Goal: Navigation & Orientation: Find specific page/section

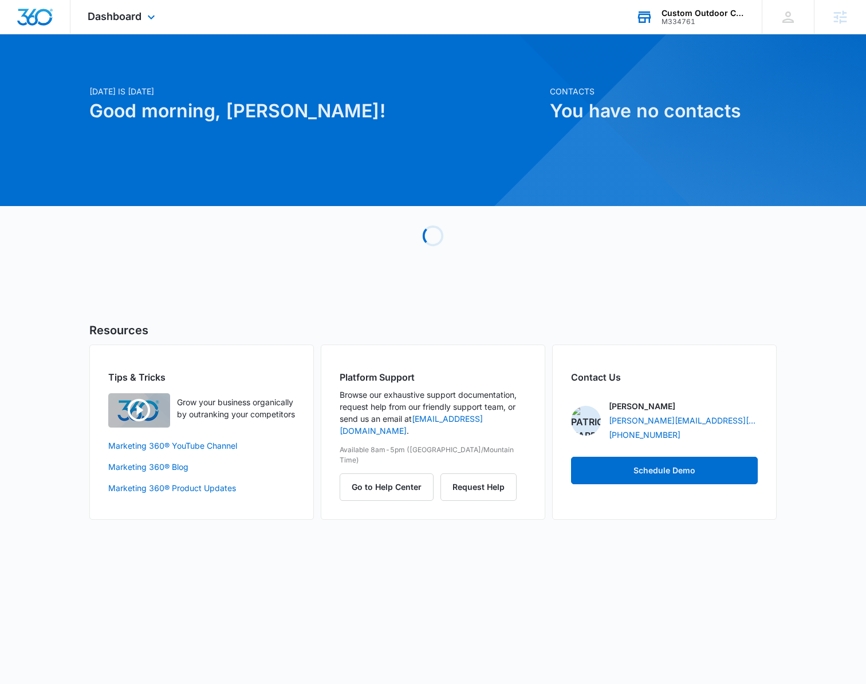
click at [689, 25] on div "M334761" at bounding box center [703, 22] width 84 height 8
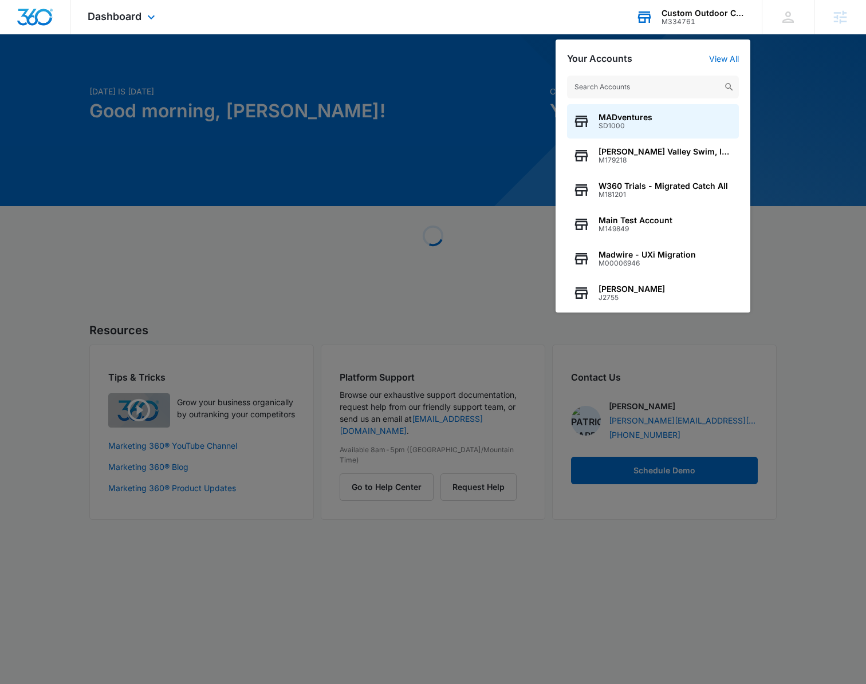
click at [653, 83] on input "text" at bounding box center [653, 87] width 172 height 23
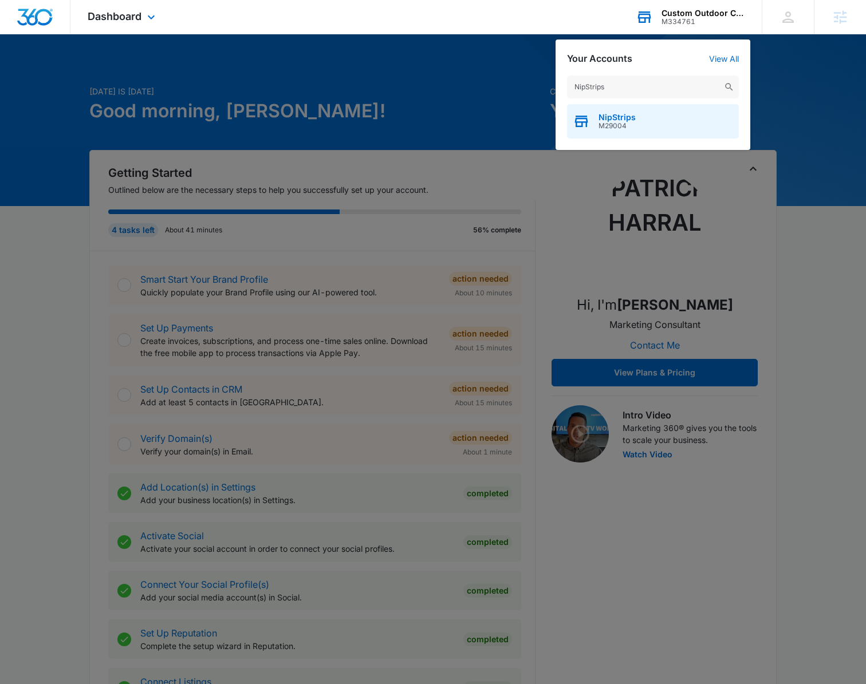
type input "NipStrips"
click at [612, 126] on span "M29004" at bounding box center [616, 126] width 37 height 8
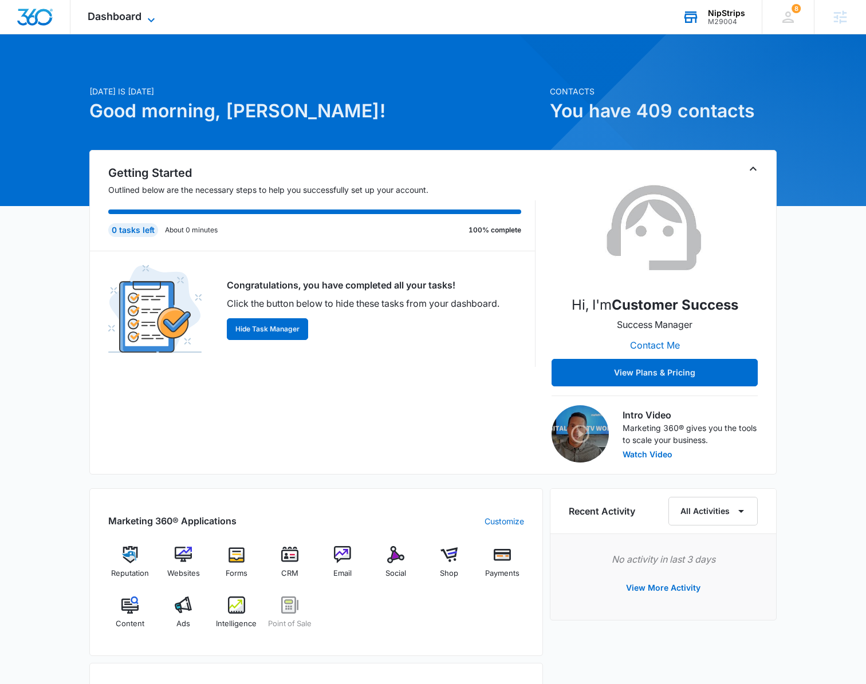
click at [149, 18] on icon at bounding box center [151, 20] width 7 height 4
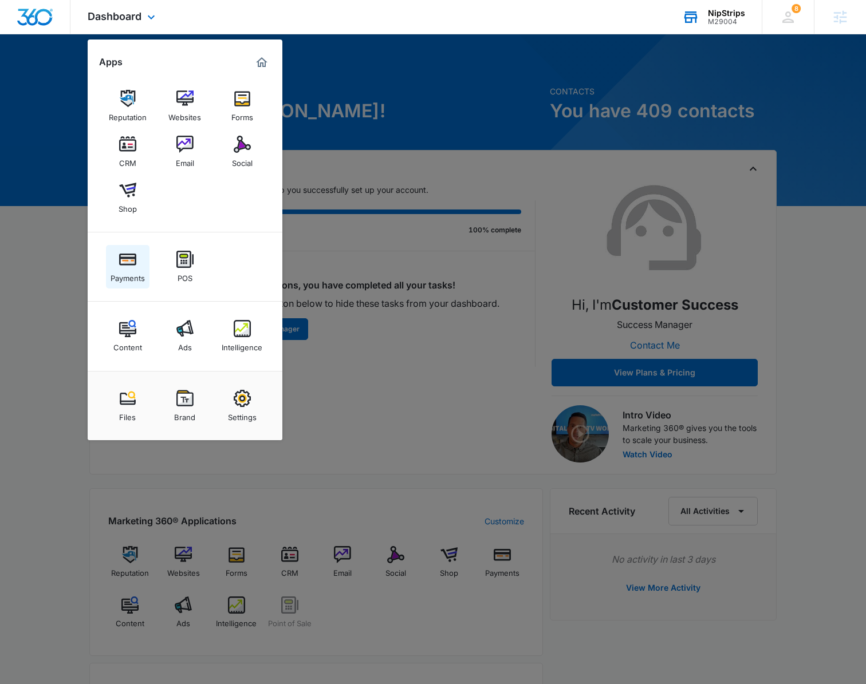
click at [120, 266] on img at bounding box center [127, 259] width 17 height 17
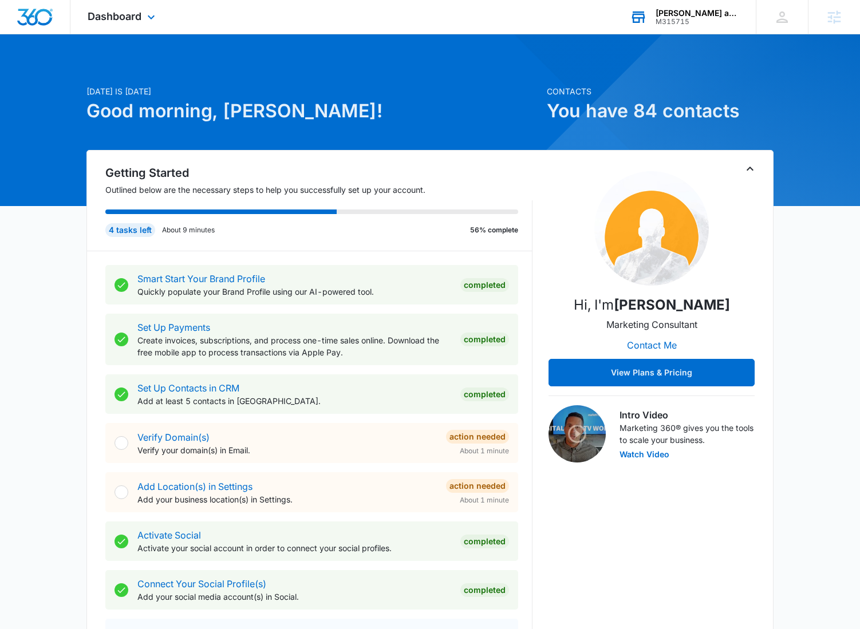
click at [710, 15] on div "Rios and Sons Landscaping" at bounding box center [698, 13] width 84 height 9
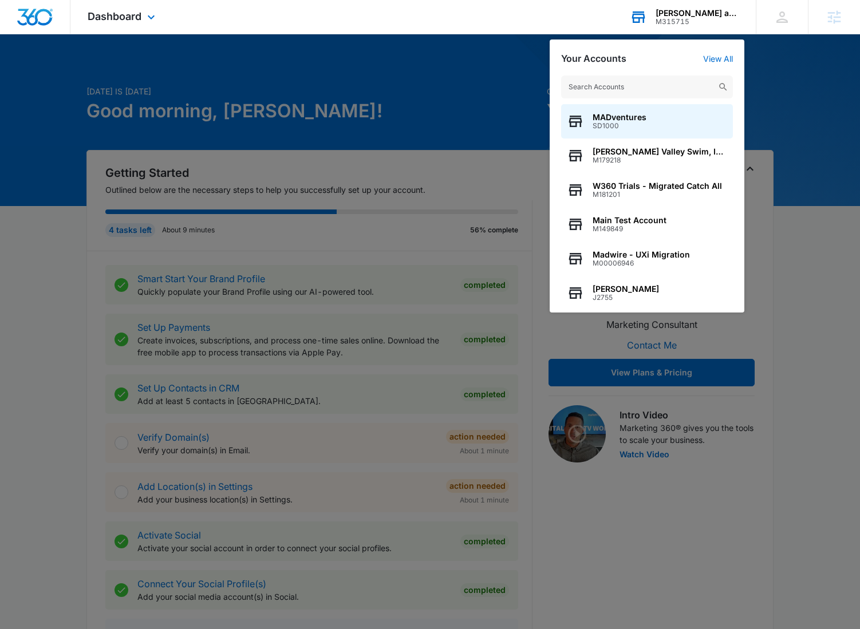
click at [710, 15] on div "Rios and Sons Landscaping" at bounding box center [698, 13] width 84 height 9
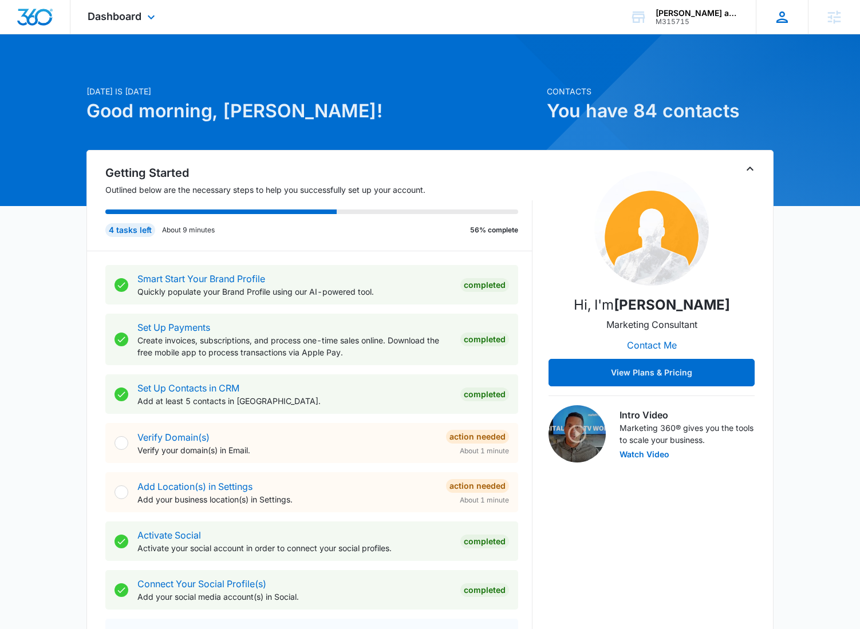
click at [789, 12] on icon at bounding box center [781, 17] width 17 height 17
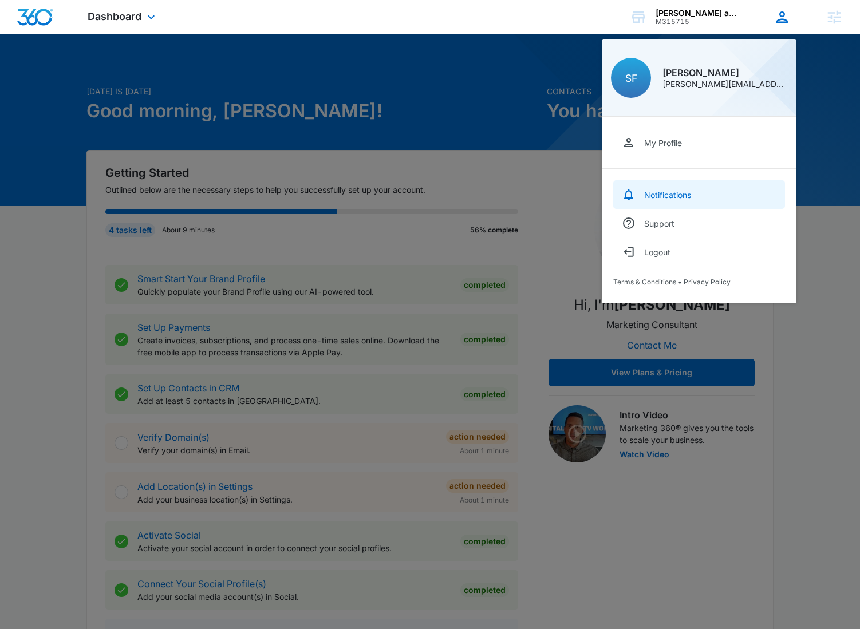
click at [672, 200] on link "Notifications" at bounding box center [699, 194] width 172 height 29
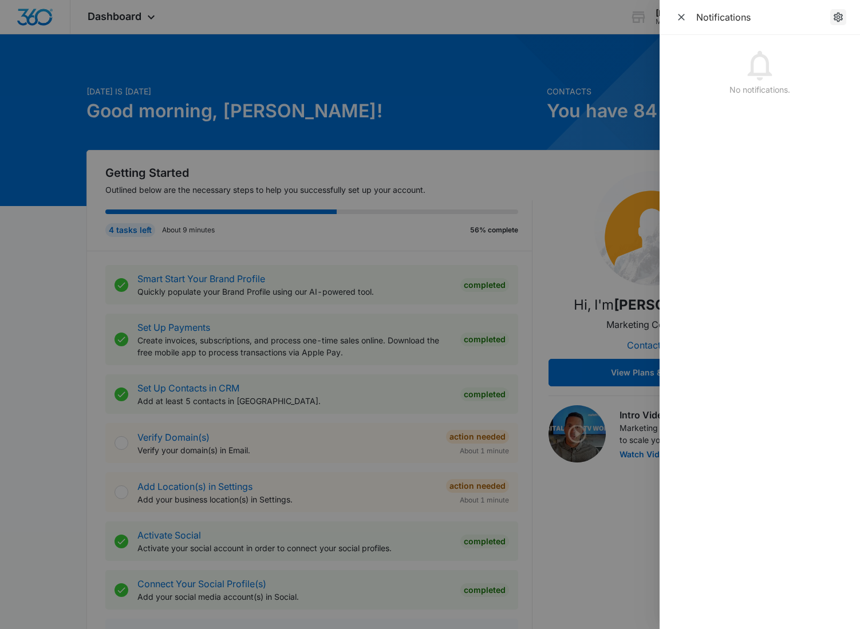
click at [844, 14] on link "notifications.title" at bounding box center [838, 17] width 16 height 16
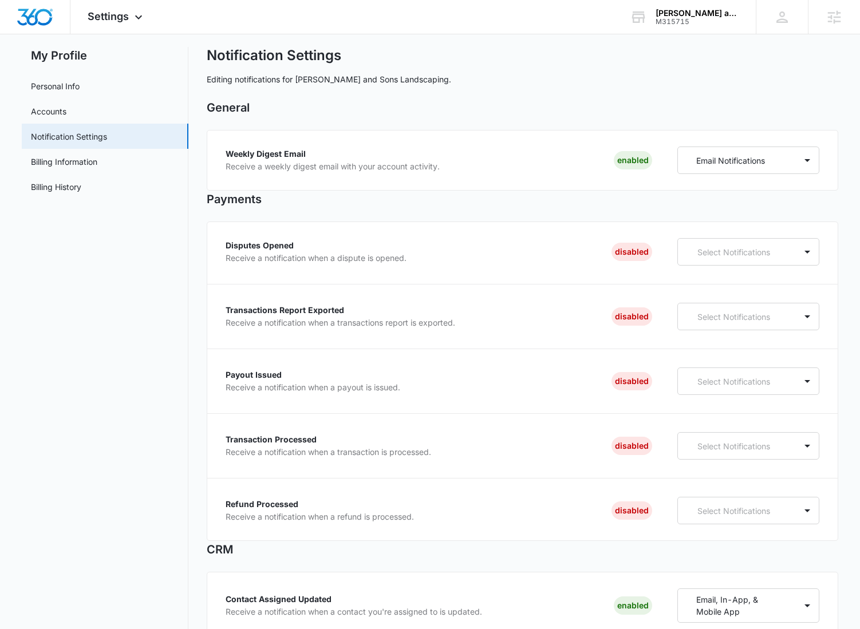
scroll to position [35, 0]
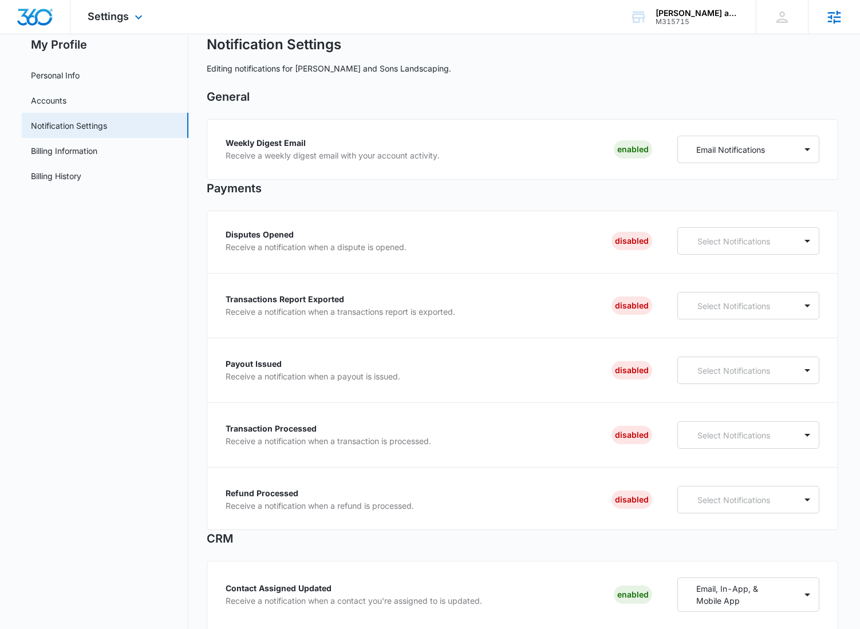
click at [842, 19] on icon at bounding box center [834, 17] width 17 height 17
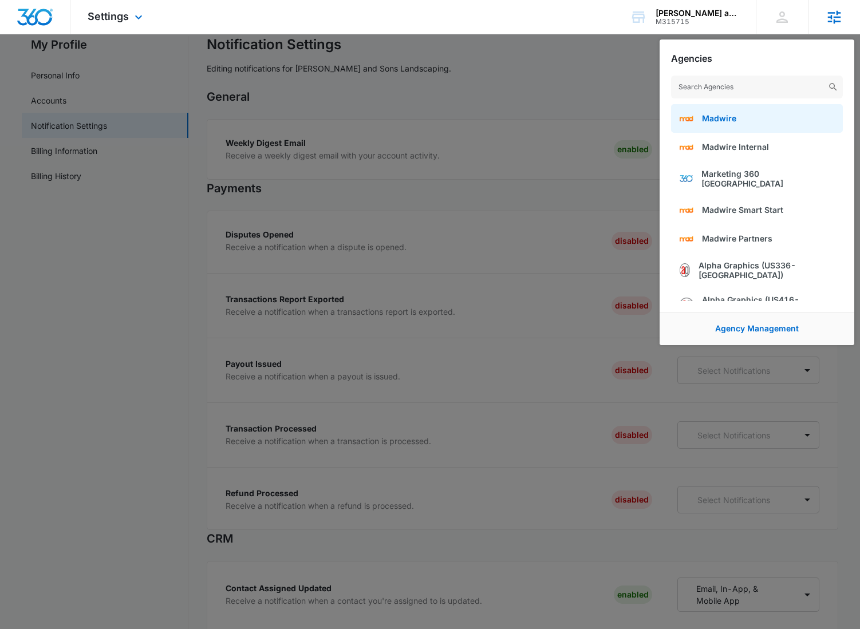
click at [740, 124] on link "Madwire" at bounding box center [757, 118] width 172 height 29
click at [543, 86] on div at bounding box center [430, 314] width 860 height 629
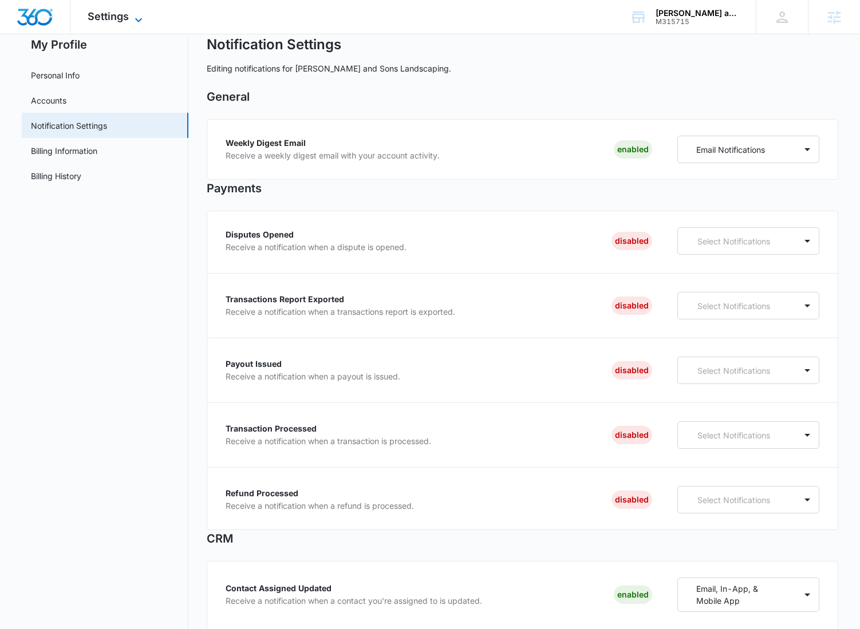
click at [134, 23] on icon at bounding box center [139, 20] width 14 height 14
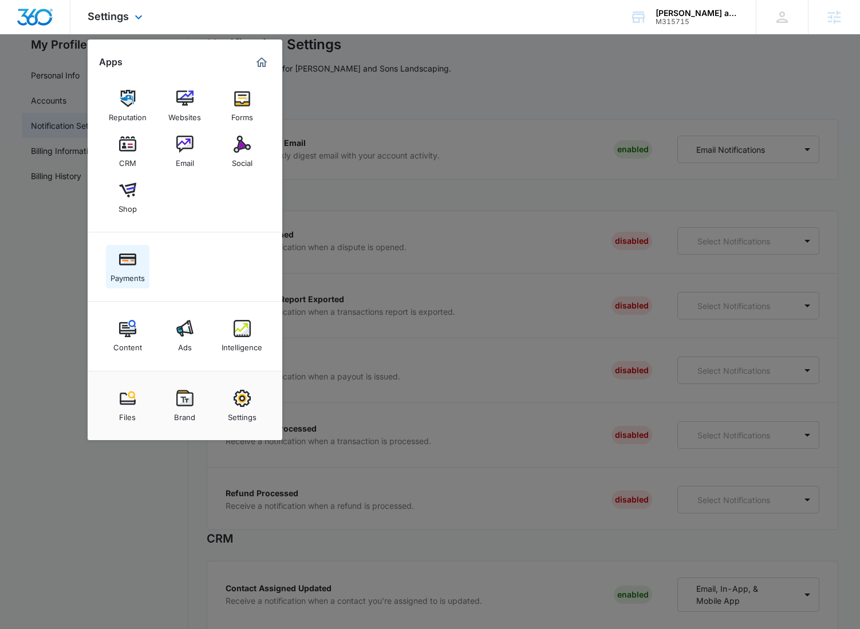
click at [128, 269] on div "Payments" at bounding box center [127, 275] width 34 height 15
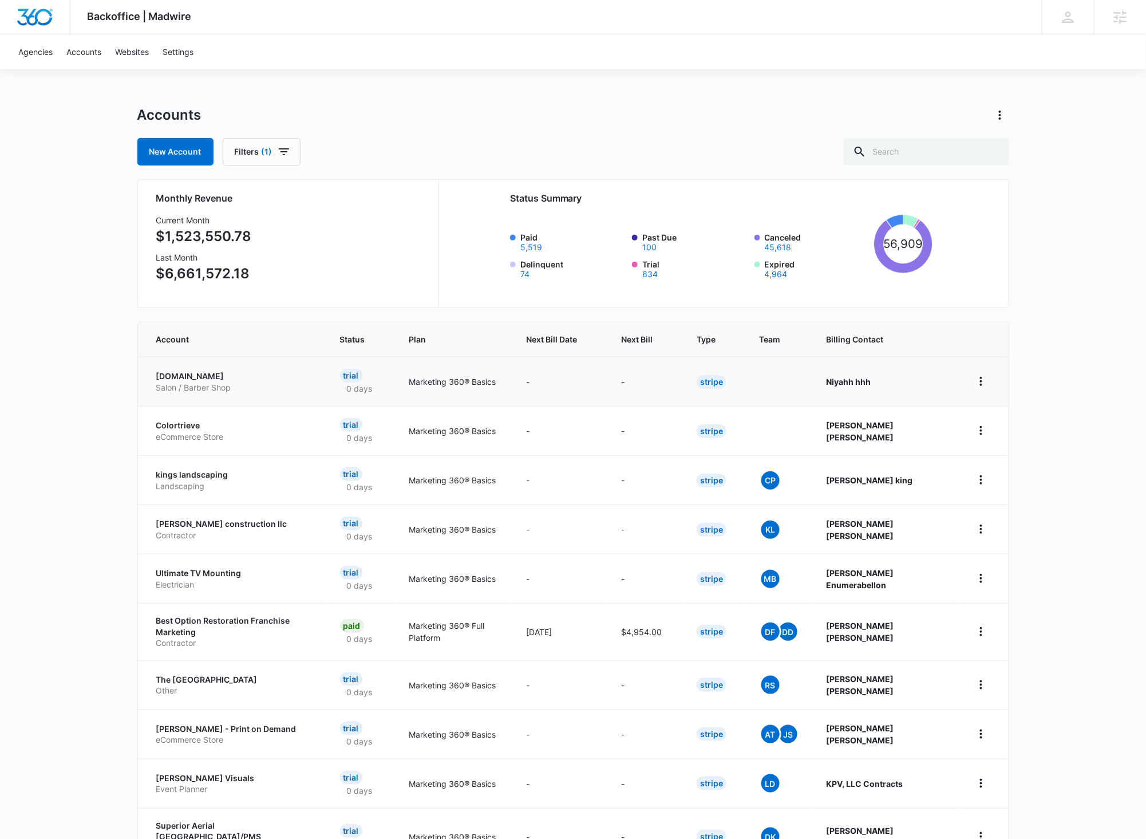
click at [194, 382] on p "Salon / Barber Shop" at bounding box center [234, 387] width 156 height 11
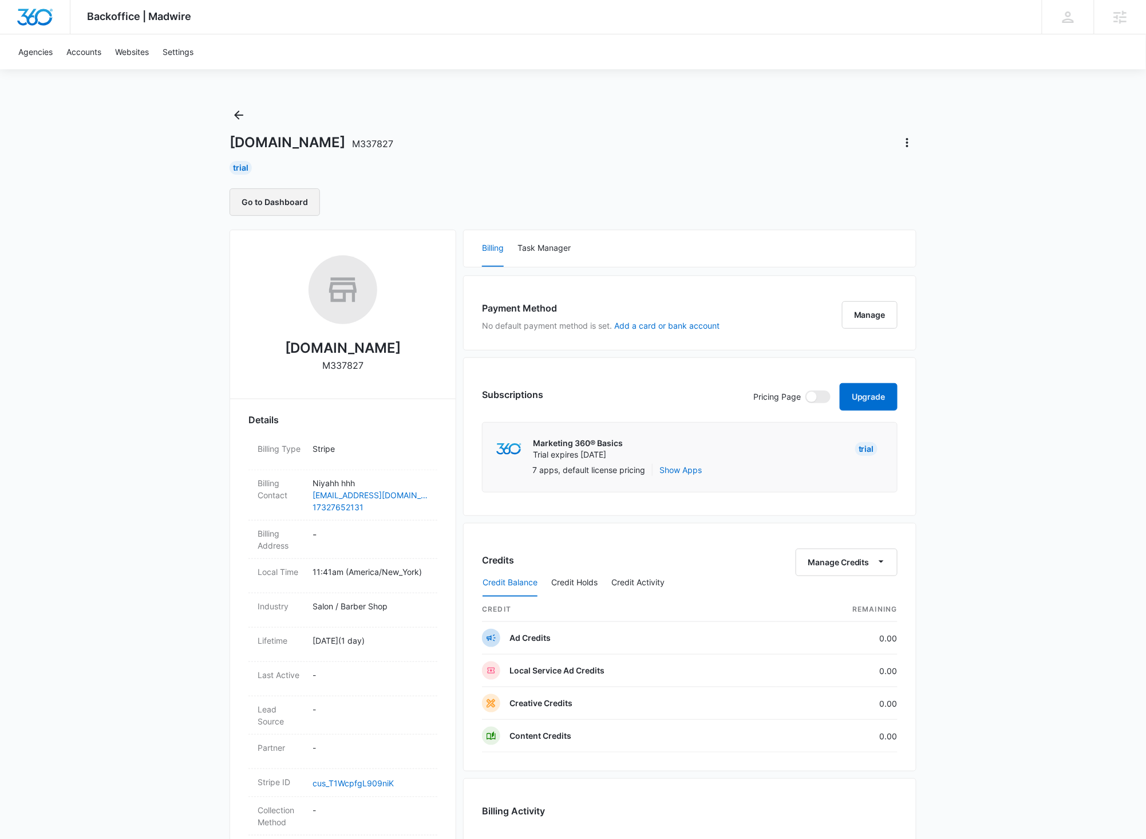
click at [274, 207] on button "Go to Dashboard" at bounding box center [275, 201] width 90 height 27
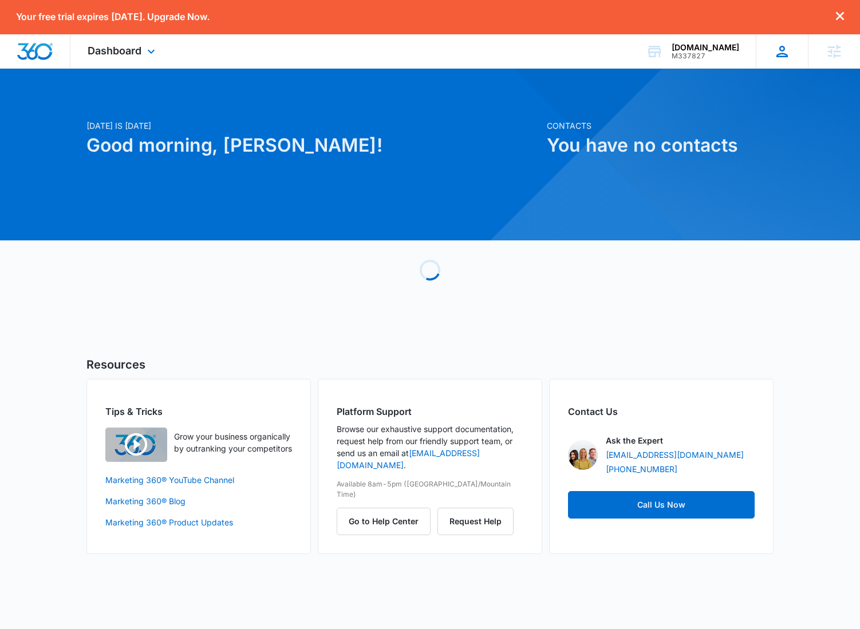
click at [779, 50] on icon at bounding box center [781, 51] width 17 height 17
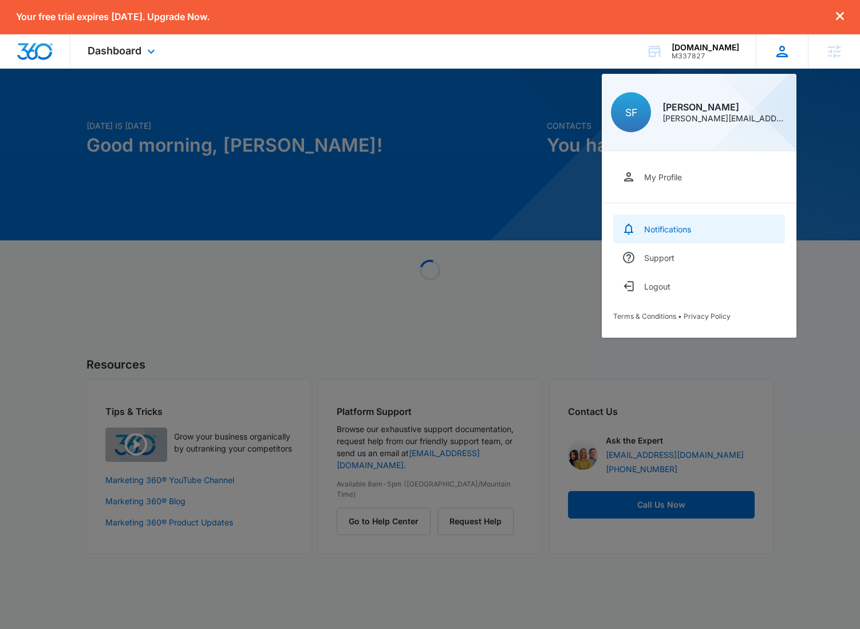
click at [686, 225] on div "Notifications" at bounding box center [667, 229] width 47 height 10
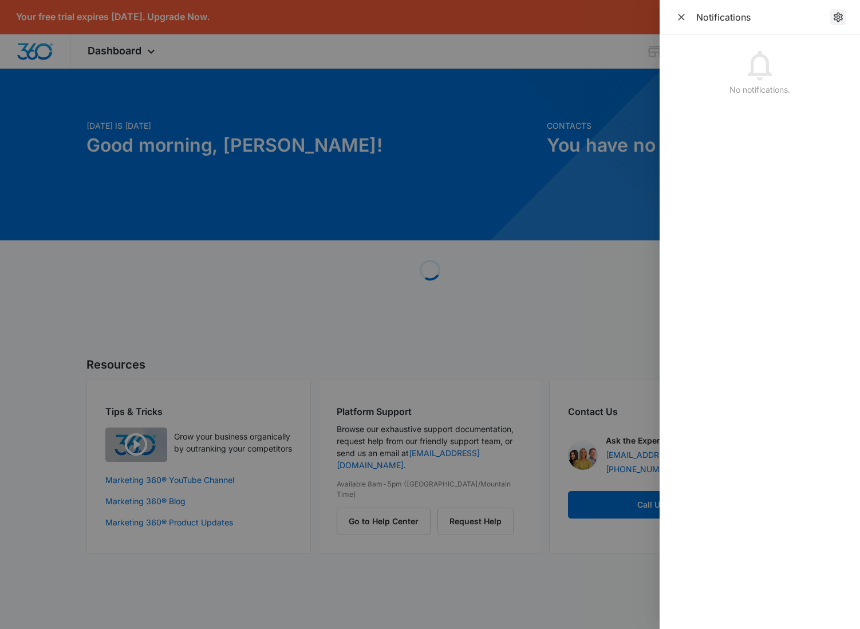
click at [838, 19] on icon "notifications.title" at bounding box center [837, 16] width 11 height 11
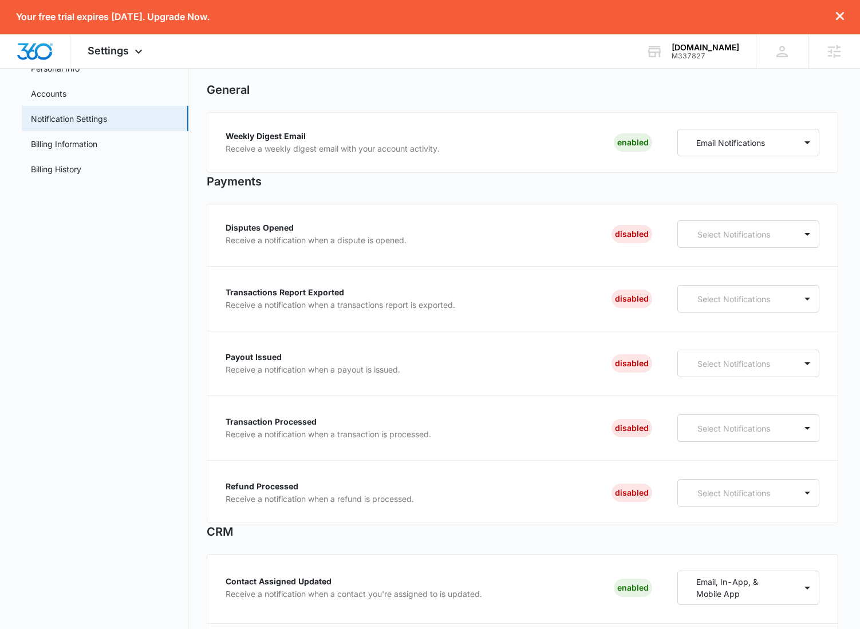
scroll to position [80, 0]
